Goal: Communication & Community: Answer question/provide support

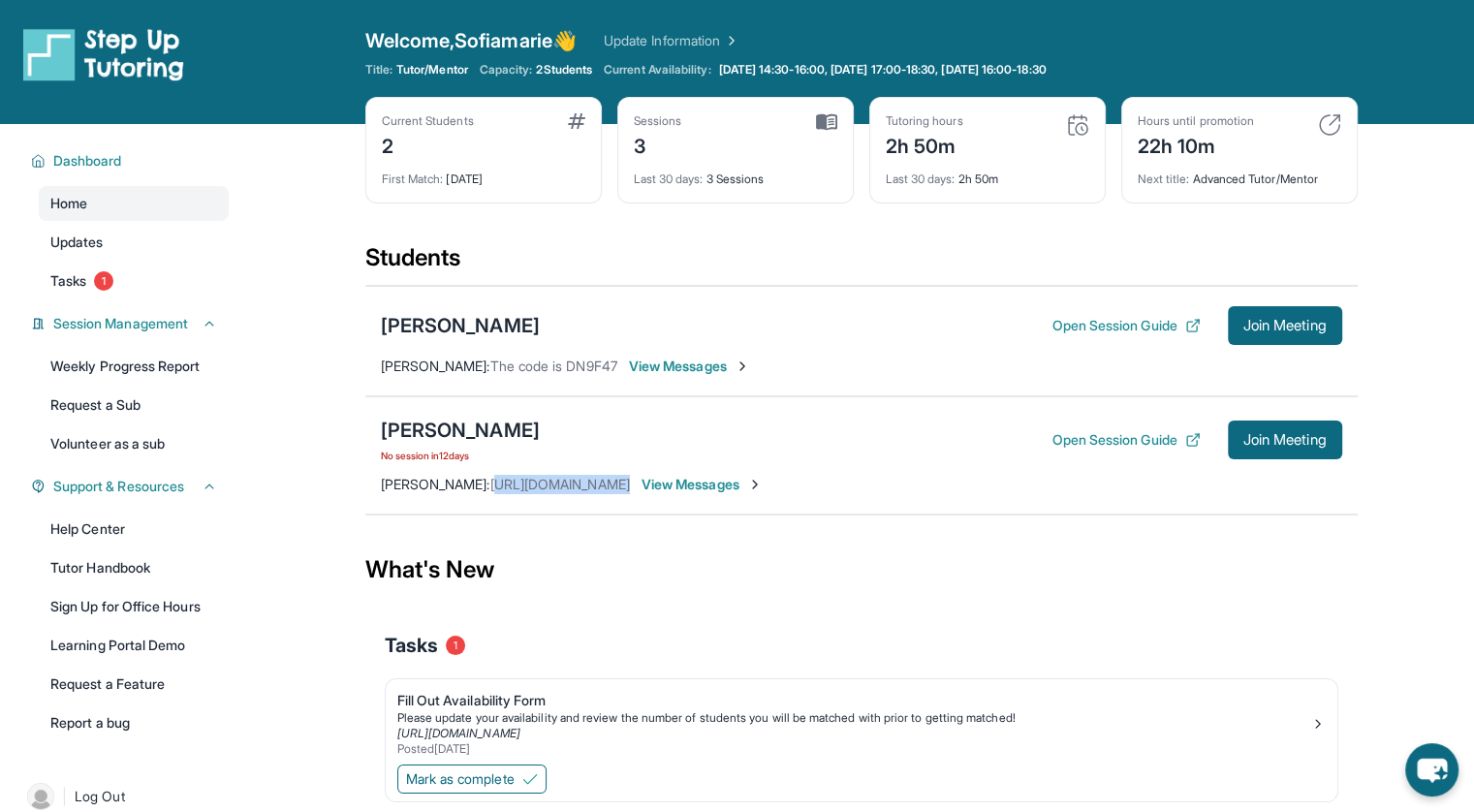
drag, startPoint x: 516, startPoint y: 486, endPoint x: 694, endPoint y: 504, distance: 178.9
click at [694, 504] on div "[PERSON_NAME] No session [DATE] Open Session Guide Join Meeting [PERSON_NAME] :…" at bounding box center [861, 455] width 992 height 118
click at [613, 500] on div "[PERSON_NAME] No session [DATE] Open Session Guide Join Meeting [PERSON_NAME] :…" at bounding box center [861, 455] width 992 height 118
click at [1139, 440] on button "Open Session Guide" at bounding box center [1125, 440] width 148 height 20
click at [753, 491] on span "View Messages" at bounding box center [702, 484] width 121 height 20
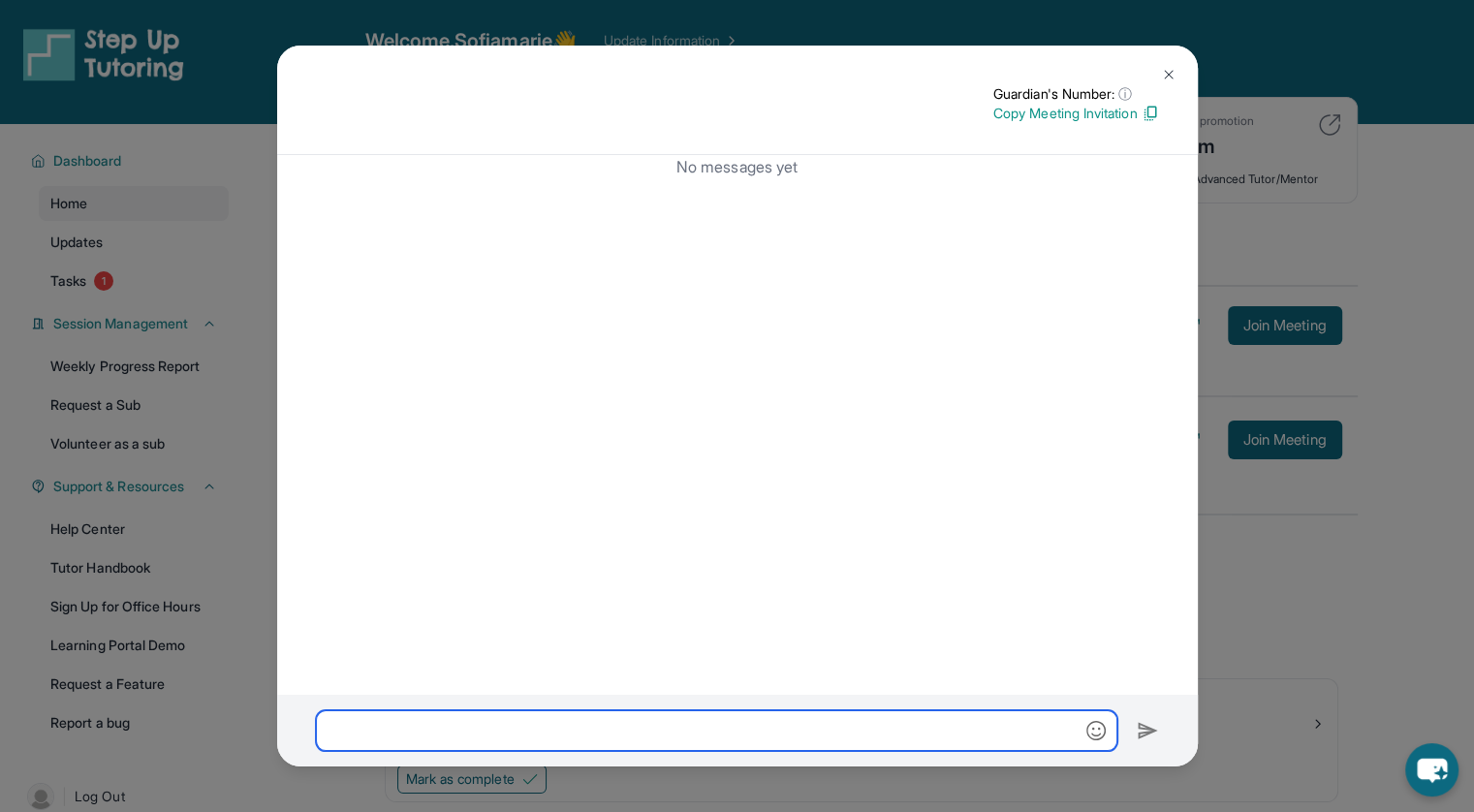
click at [541, 726] on input "text" at bounding box center [716, 731] width 802 height 41
click at [442, 727] on input "**********" at bounding box center [716, 731] width 802 height 41
type input "**********"
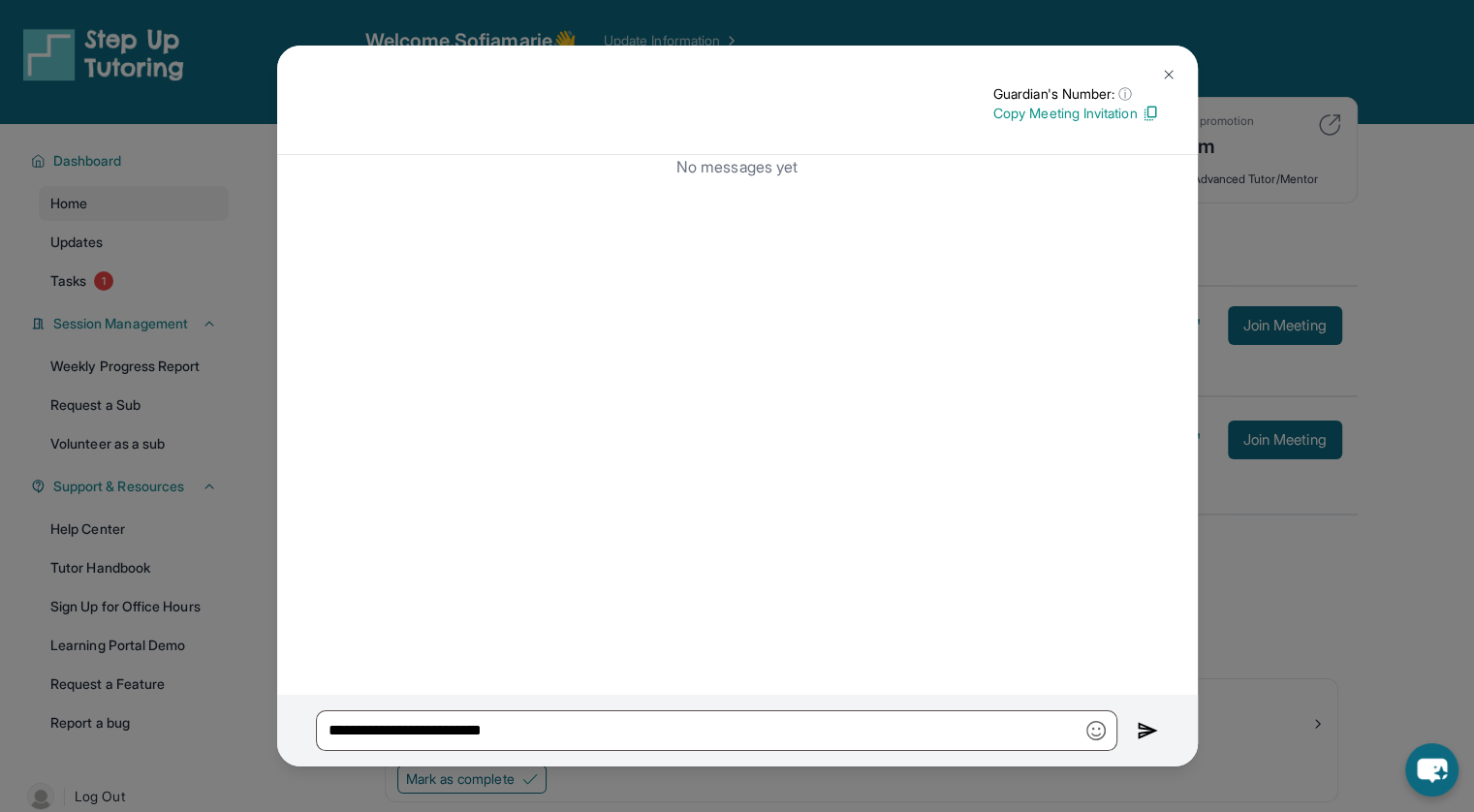
click at [1147, 725] on img at bounding box center [1147, 731] width 23 height 23
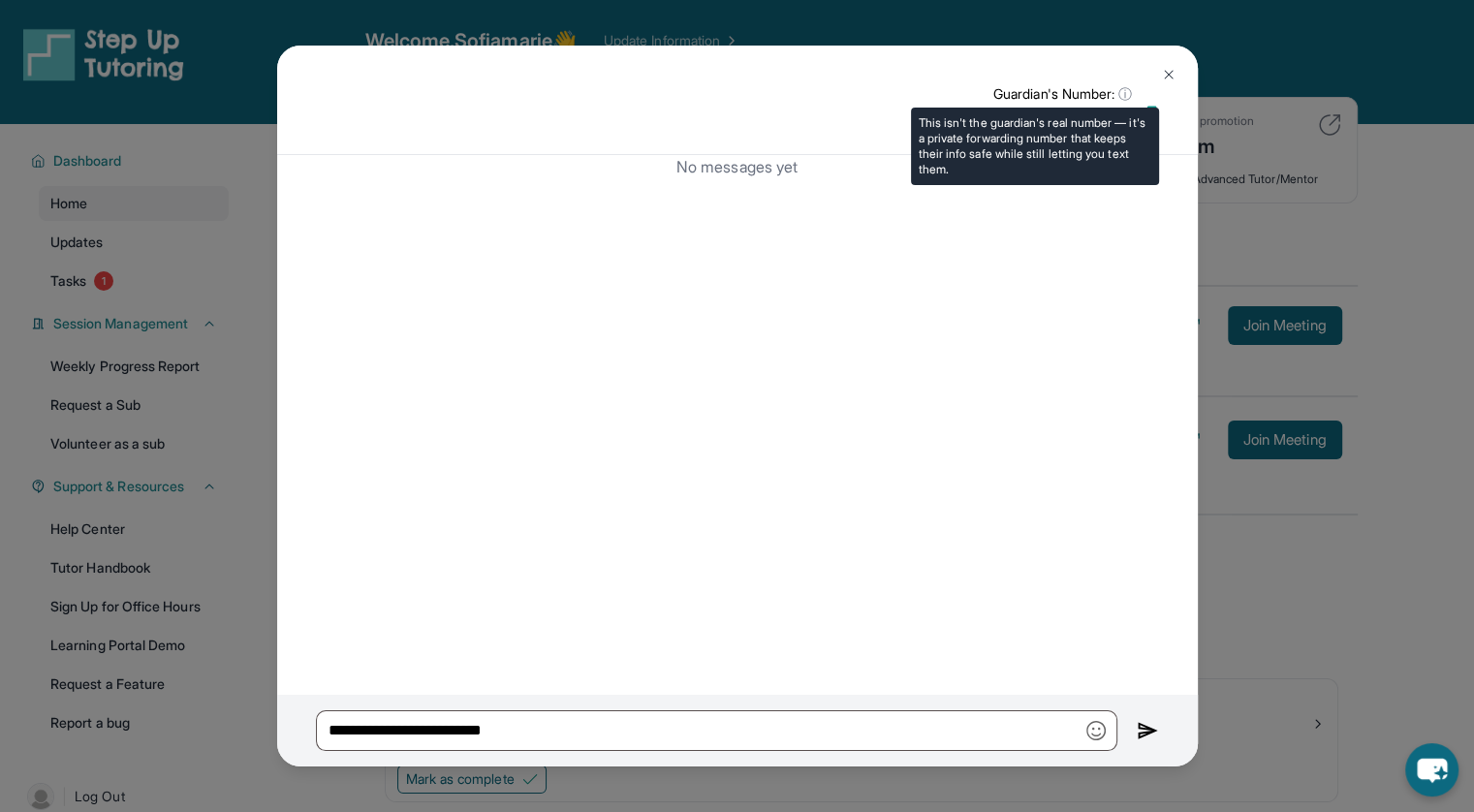
click at [1122, 96] on span "ⓘ" at bounding box center [1126, 94] width 14 height 20
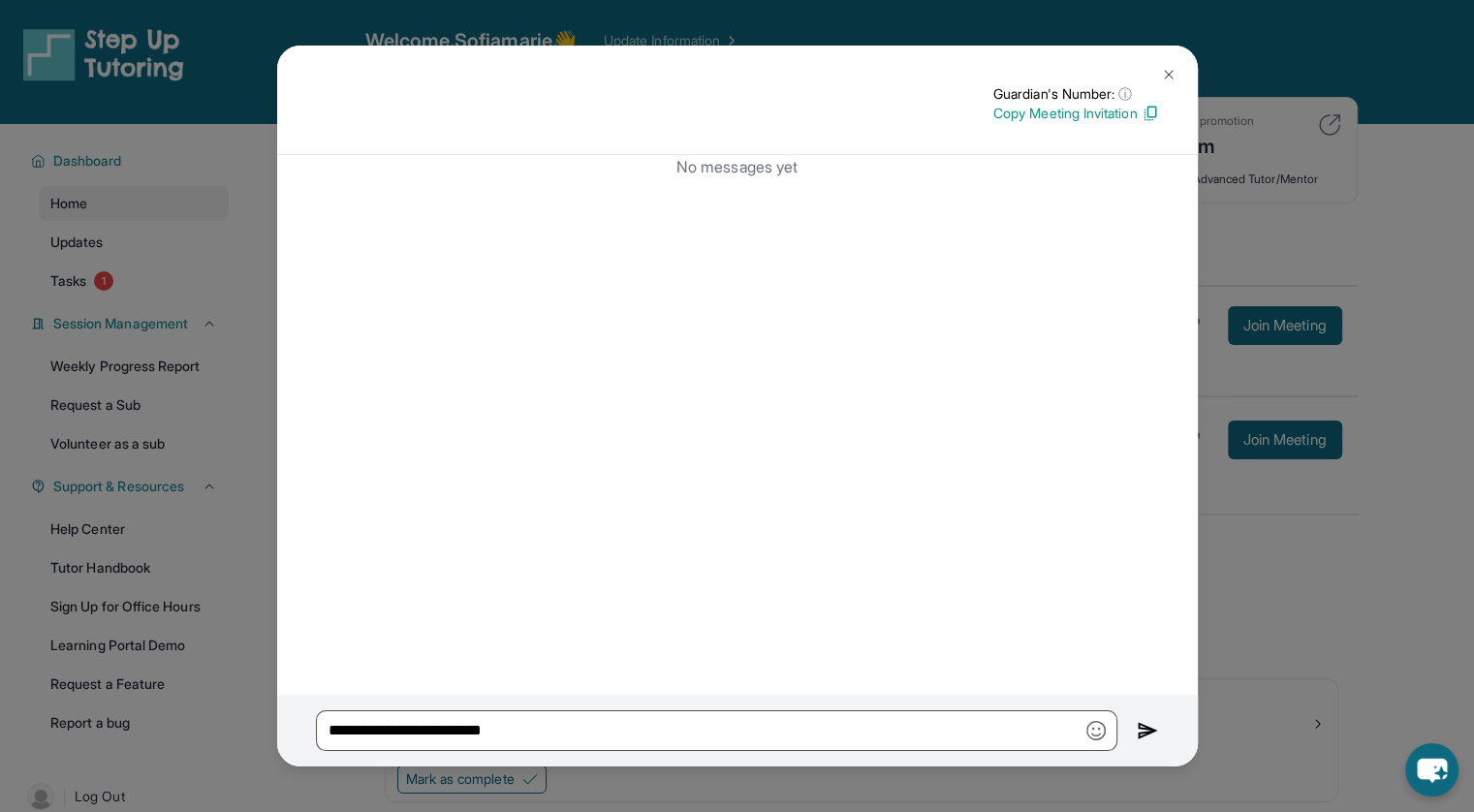
click at [1144, 117] on img at bounding box center [1150, 113] width 18 height 18
click at [1172, 65] on button at bounding box center [1169, 74] width 39 height 39
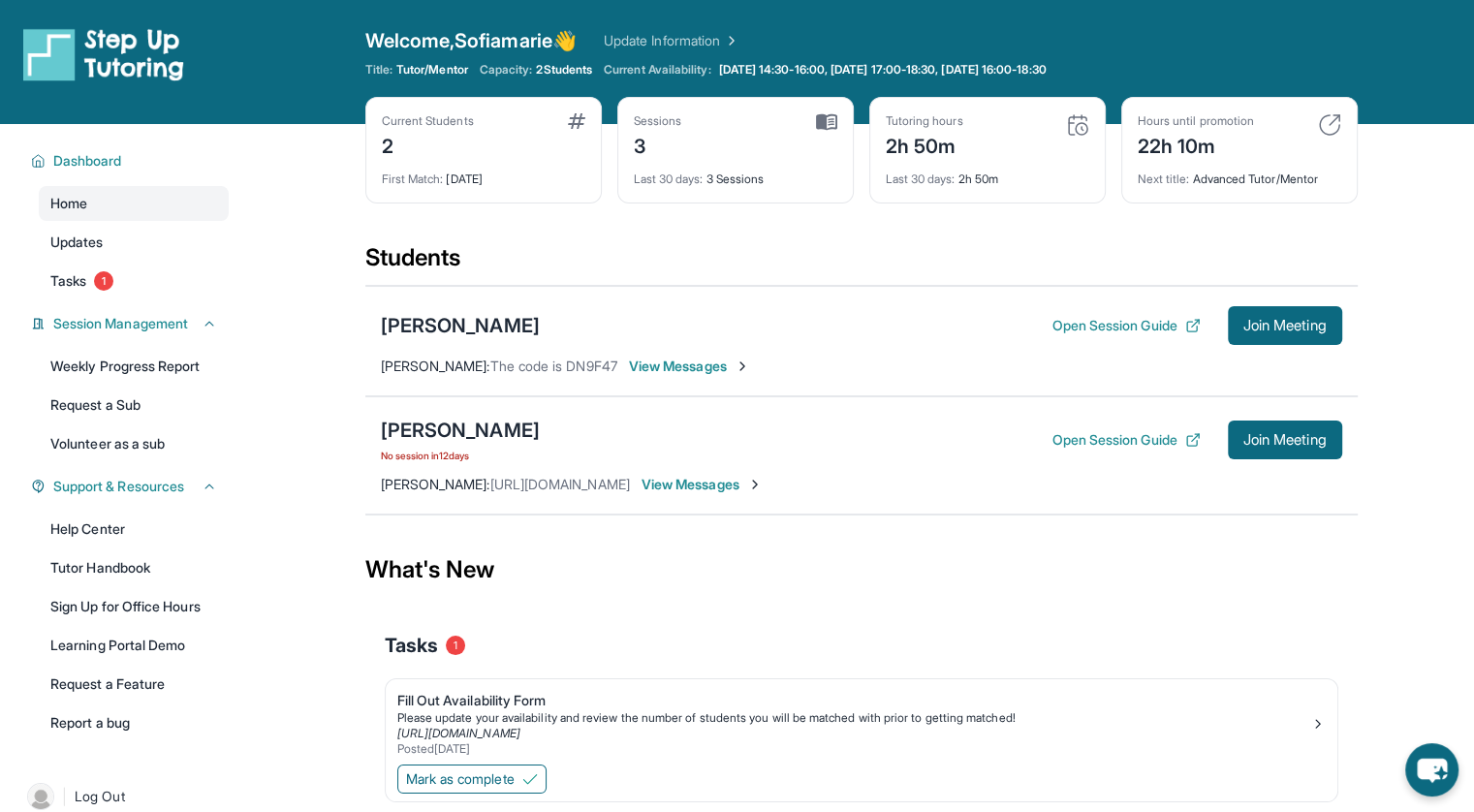
click at [699, 479] on span "View Messages" at bounding box center [702, 484] width 121 height 20
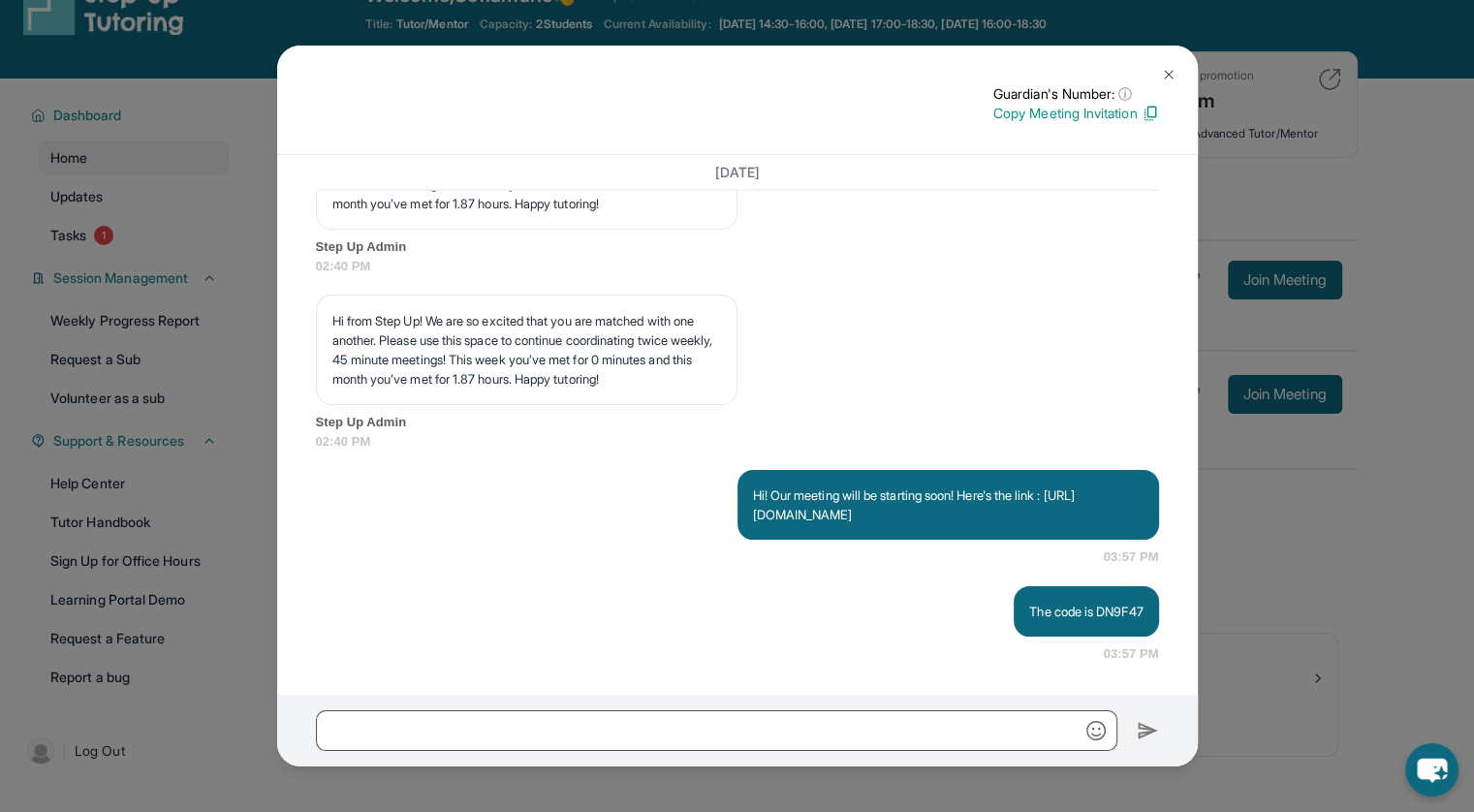
scroll to position [47, 0]
click at [1165, 65] on button at bounding box center [1169, 74] width 39 height 39
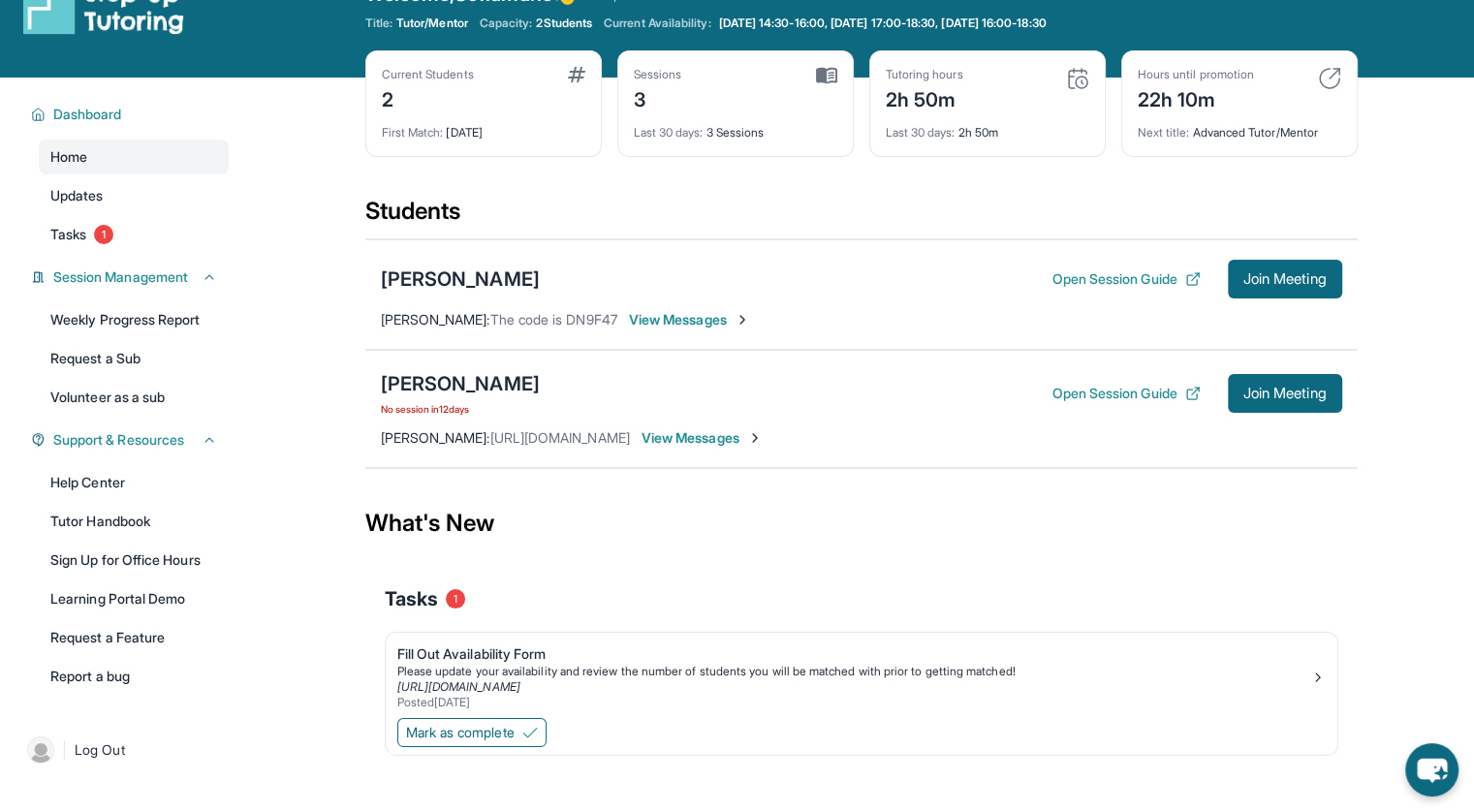
drag, startPoint x: 550, startPoint y: 434, endPoint x: 674, endPoint y: 435, distance: 124.0
click at [674, 435] on div "Preethi Manoharan : https://api.twilio.com/2010-04-01/Accounts/AC1b601f4f37f5b5…" at bounding box center [572, 438] width 382 height 20
click at [554, 436] on span "[URL][DOMAIN_NAME]" at bounding box center [560, 437] width 140 height 17
drag, startPoint x: 508, startPoint y: 439, endPoint x: 655, endPoint y: 432, distance: 147.2
click at [630, 432] on div "Preethi Manoharan : https://api.twilio.com/2010-04-01/Accounts/AC1b601f4f37f5b5…" at bounding box center [505, 438] width 249 height 20
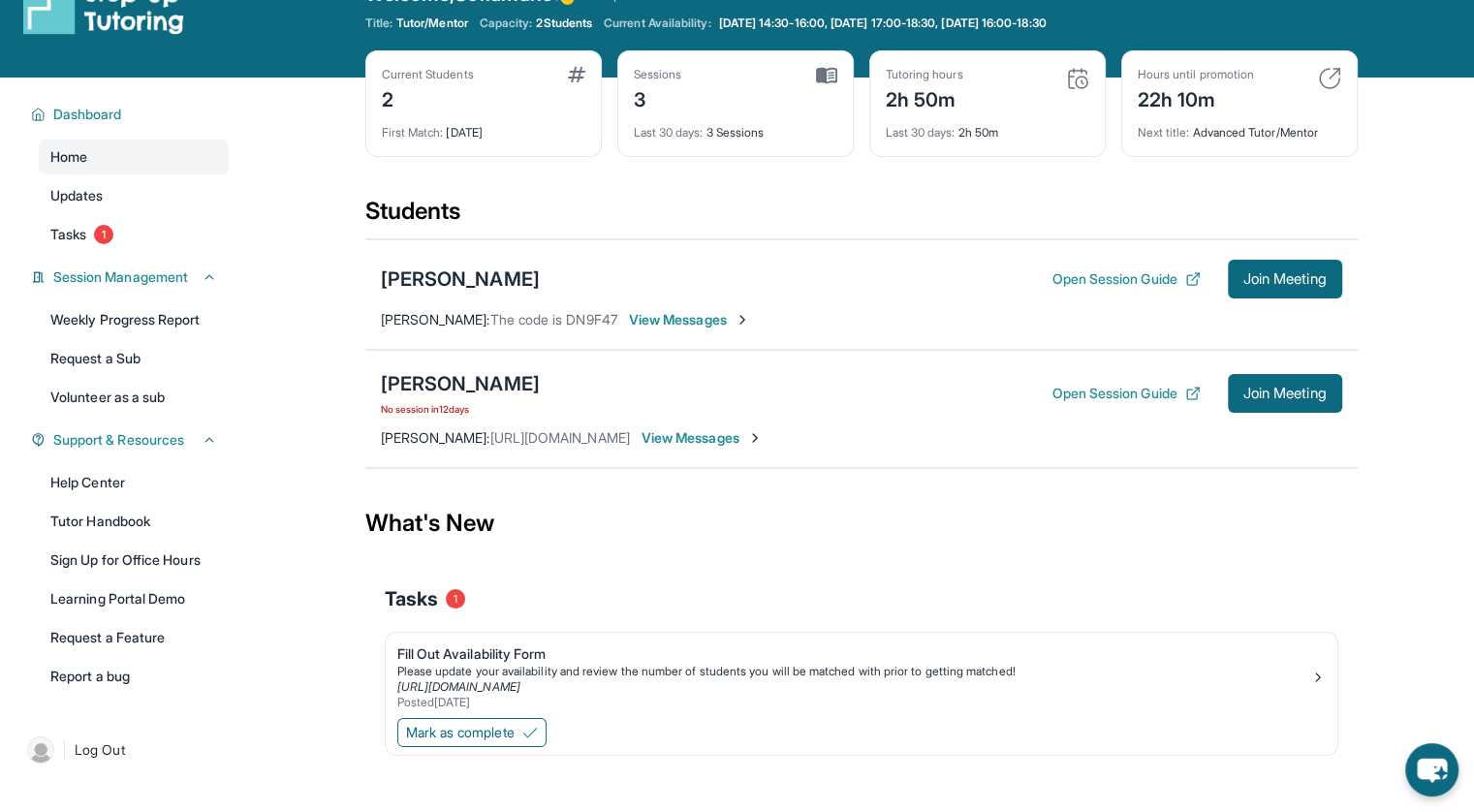
copy div "https://api.twilio.com/"
